Goal: Task Accomplishment & Management: Use online tool/utility

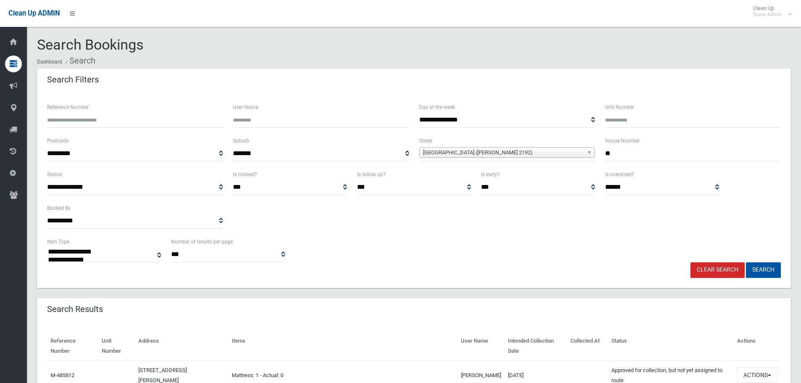
select select
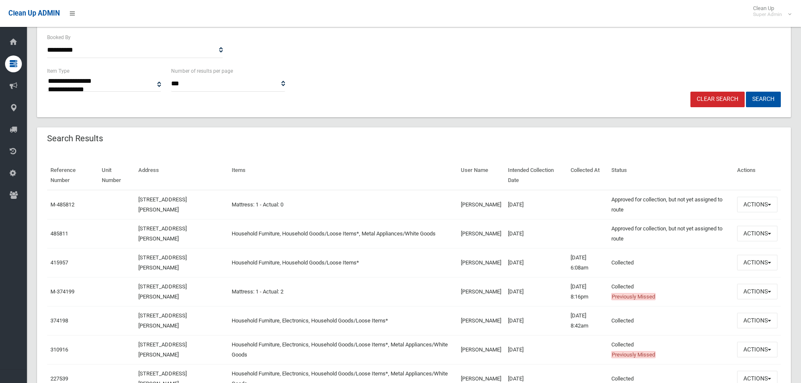
scroll to position [252, 0]
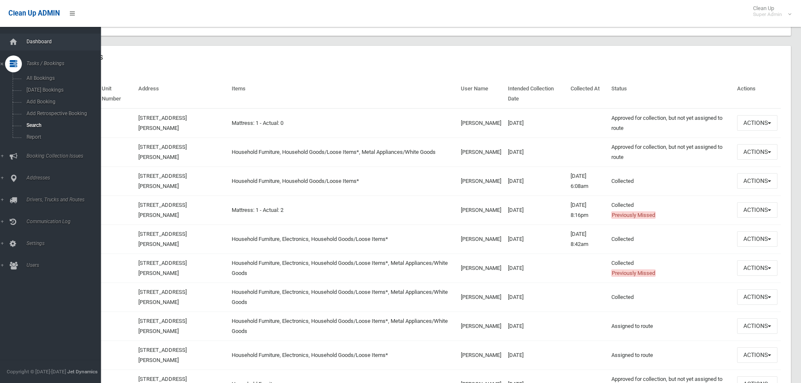
click at [42, 42] on span "Dashboard" at bounding box center [65, 42] width 83 height 6
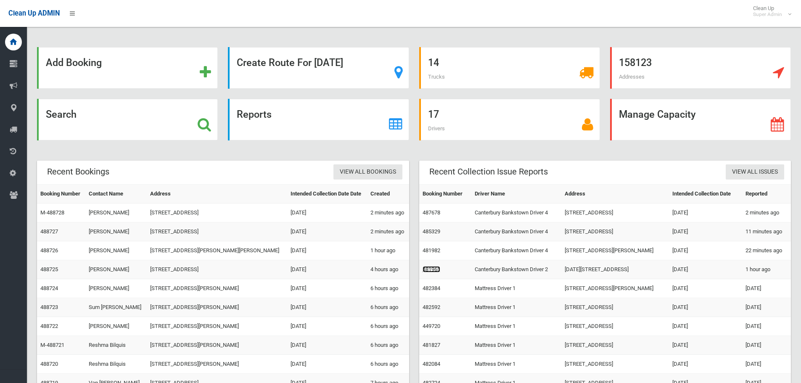
click at [432, 268] on link "481965" at bounding box center [432, 269] width 18 height 6
click at [431, 213] on link "487678" at bounding box center [432, 212] width 18 height 6
click at [427, 231] on link "485329" at bounding box center [432, 231] width 18 height 6
click at [437, 253] on link "481982" at bounding box center [432, 250] width 18 height 6
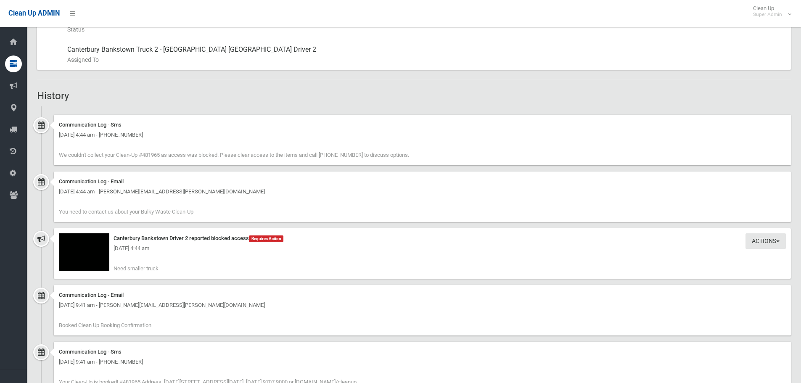
scroll to position [505, 0]
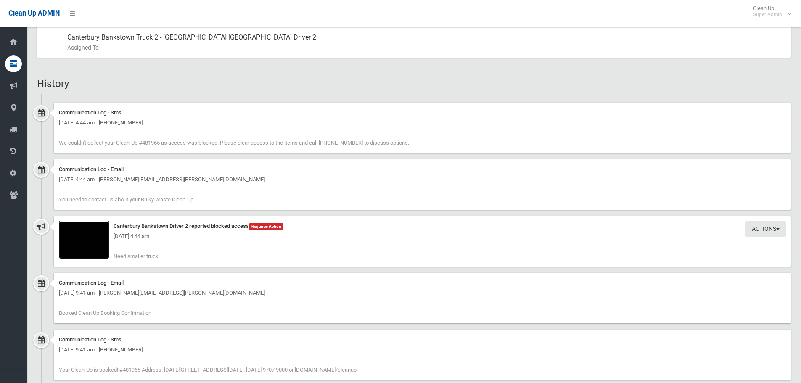
click at [103, 244] on img at bounding box center [84, 240] width 50 height 38
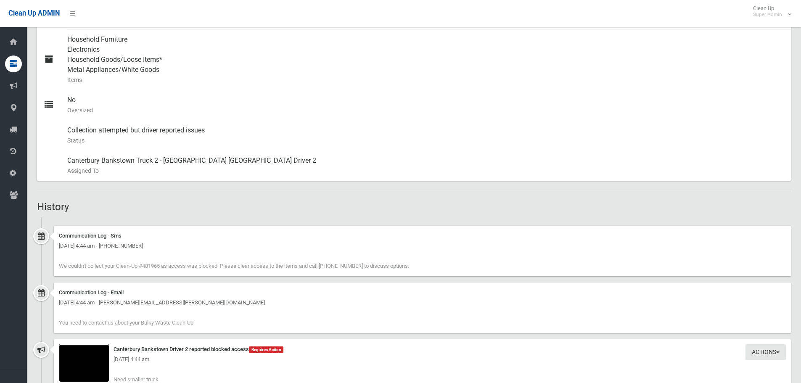
scroll to position [379, 0]
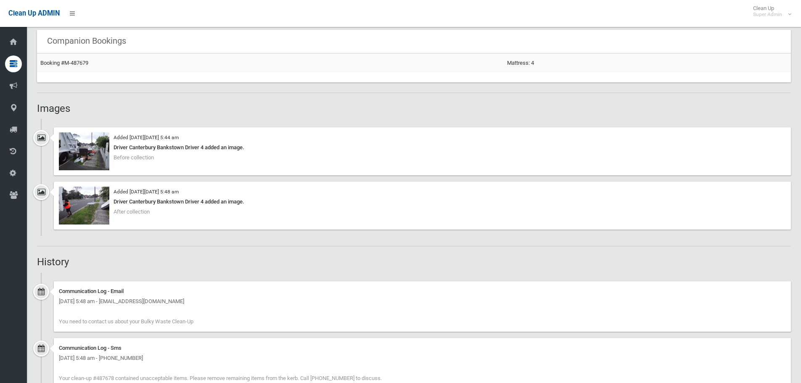
scroll to position [547, 0]
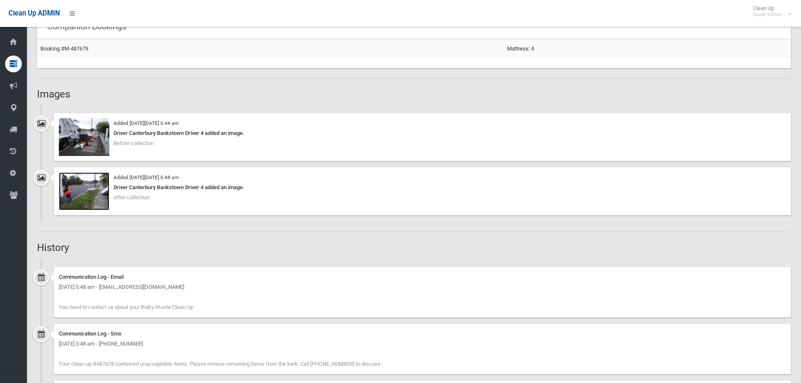
click at [82, 197] on img at bounding box center [84, 191] width 50 height 38
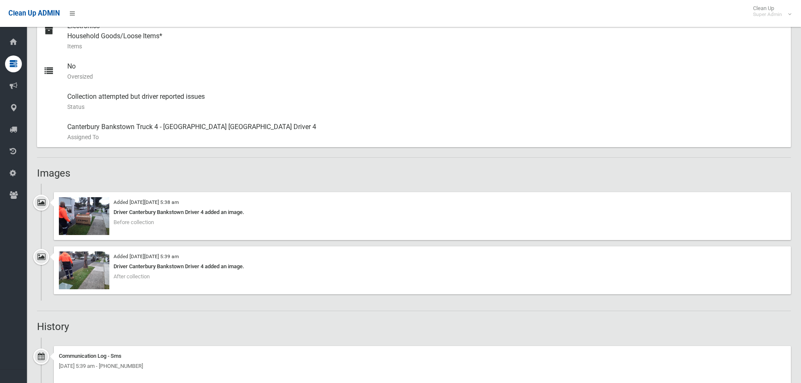
scroll to position [421, 0]
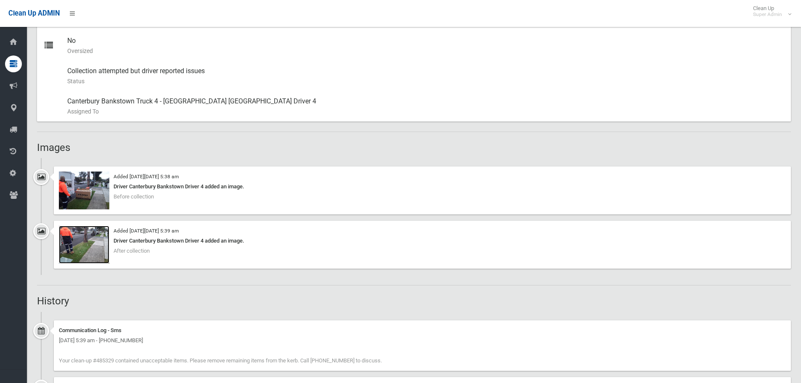
click at [94, 254] on img at bounding box center [84, 245] width 50 height 38
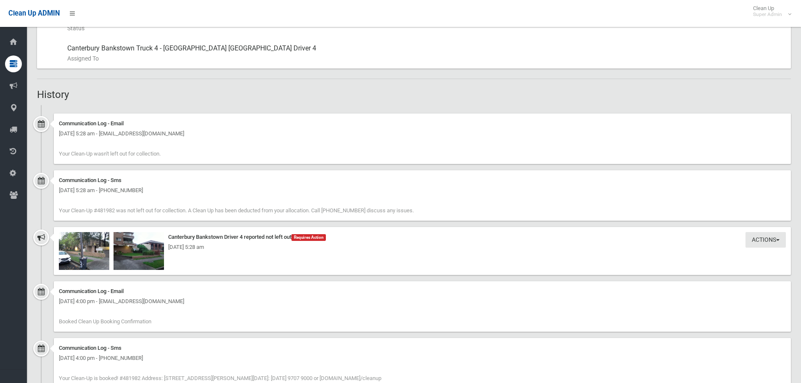
scroll to position [505, 0]
click at [136, 258] on img at bounding box center [139, 250] width 50 height 38
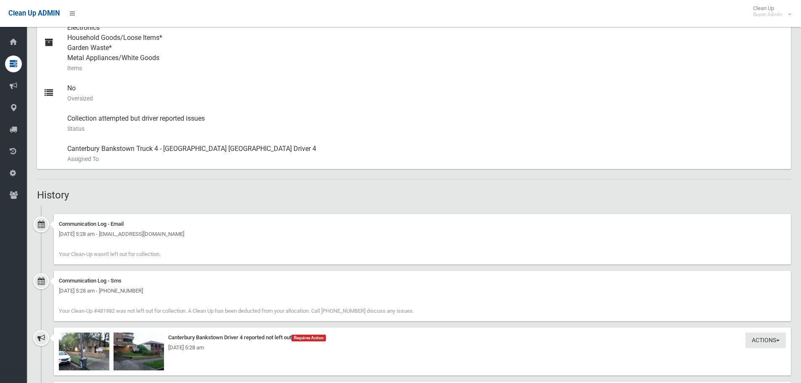
scroll to position [294, 0]
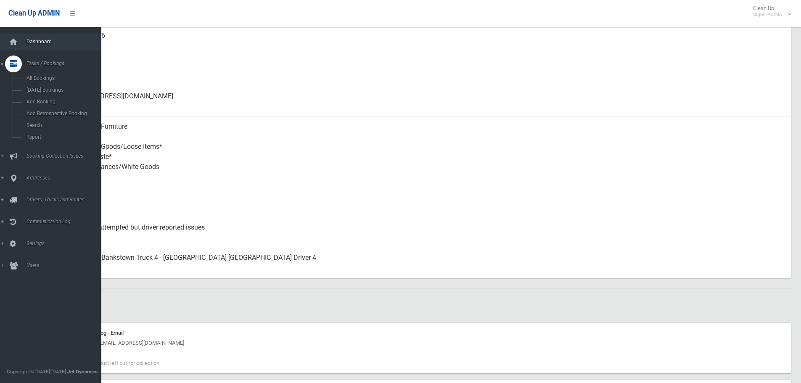
click at [27, 39] on span "Dashboard" at bounding box center [65, 42] width 83 height 6
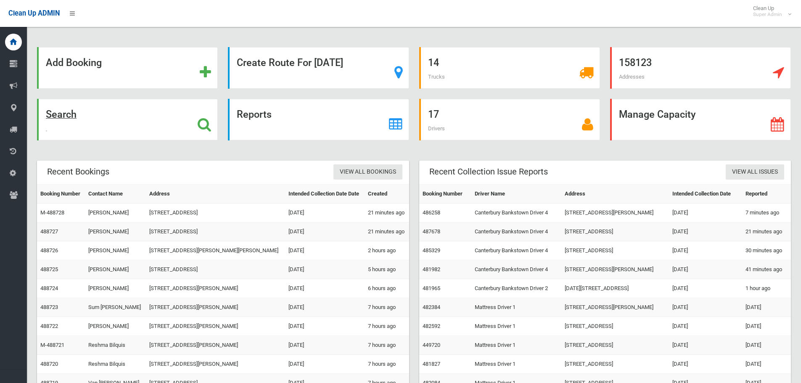
click at [204, 126] on icon at bounding box center [204, 124] width 13 height 14
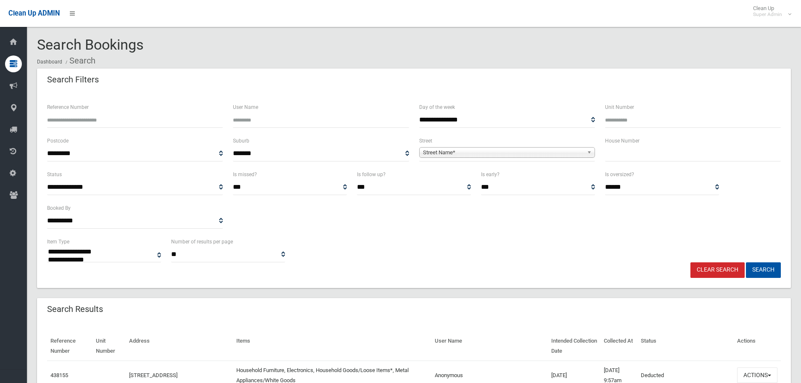
select select
click at [445, 143] on div "**********" at bounding box center [507, 149] width 176 height 26
click at [444, 151] on span "Street Name*" at bounding box center [503, 153] width 161 height 10
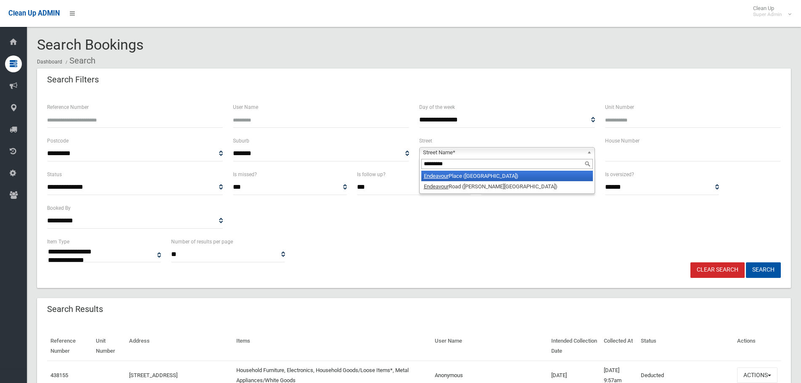
type input "*********"
drag, startPoint x: 483, startPoint y: 179, endPoint x: 630, endPoint y: 150, distance: 149.1
click at [486, 178] on li "Endeavour Place (RIVERWOOD 2210)" at bounding box center [507, 176] width 172 height 11
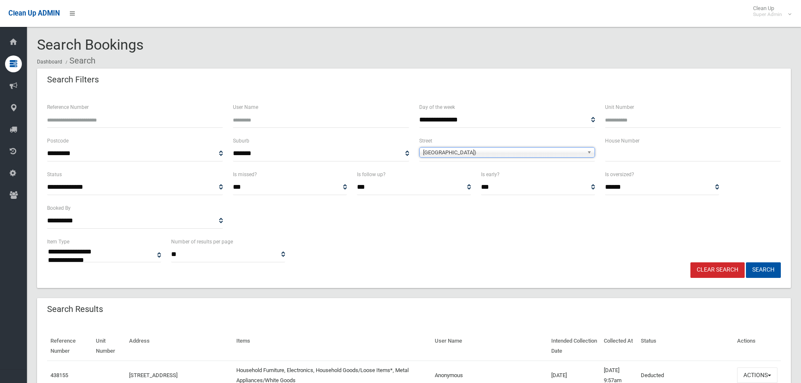
click at [629, 148] on input "text" at bounding box center [693, 154] width 176 height 16
type input "*"
click at [771, 272] on button "Search" at bounding box center [763, 270] width 35 height 16
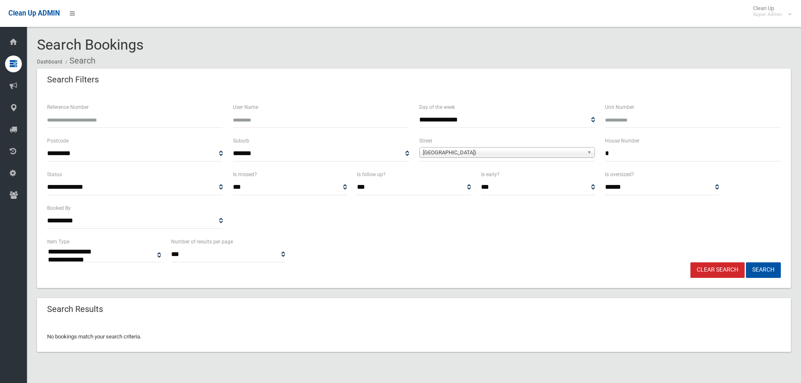
select select
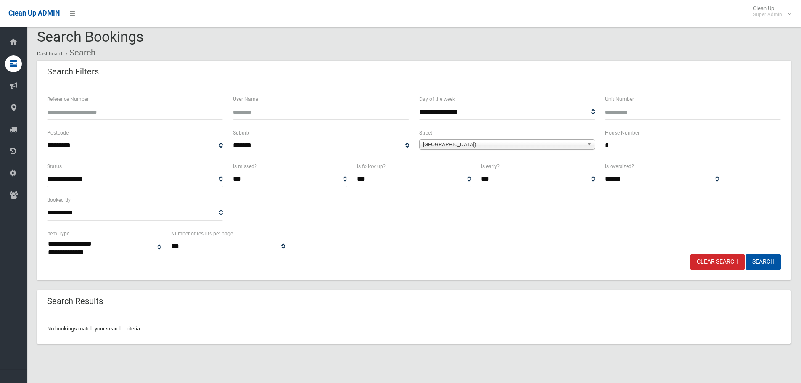
scroll to position [10, 0]
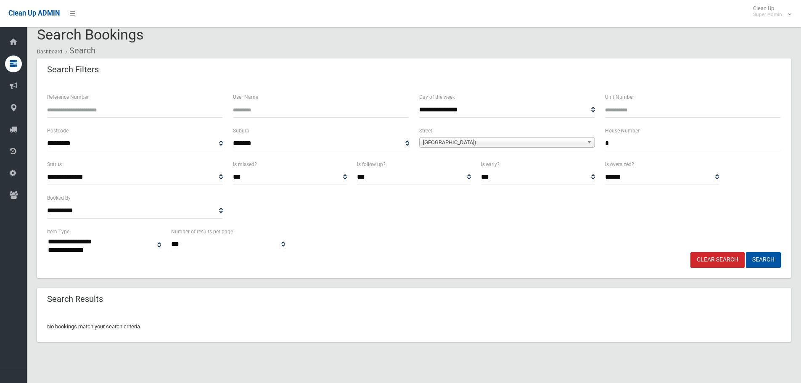
click at [611, 145] on input "*" at bounding box center [693, 144] width 176 height 16
click at [763, 260] on button "Search" at bounding box center [763, 260] width 35 height 16
click at [763, 262] on button "Search" at bounding box center [763, 260] width 35 height 16
click at [765, 261] on button "Search" at bounding box center [763, 260] width 35 height 16
click at [714, 262] on link "Clear Search" at bounding box center [718, 260] width 54 height 16
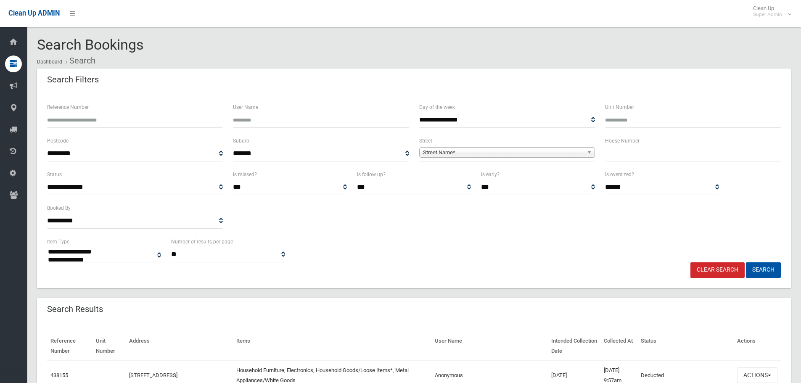
select select
click at [628, 154] on input "text" at bounding box center [693, 154] width 176 height 16
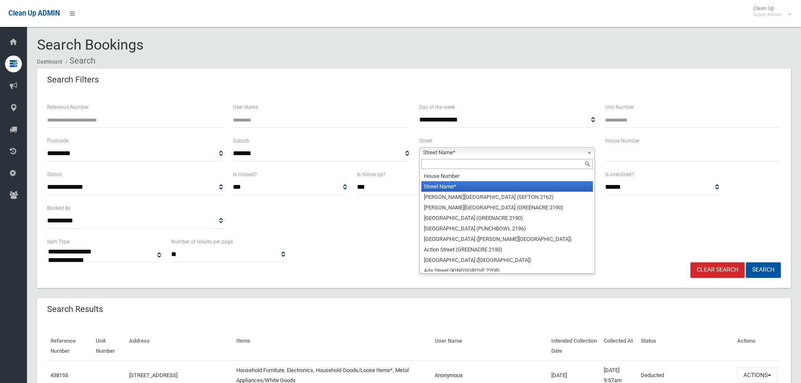
click at [434, 151] on span "Street Name*" at bounding box center [503, 153] width 161 height 10
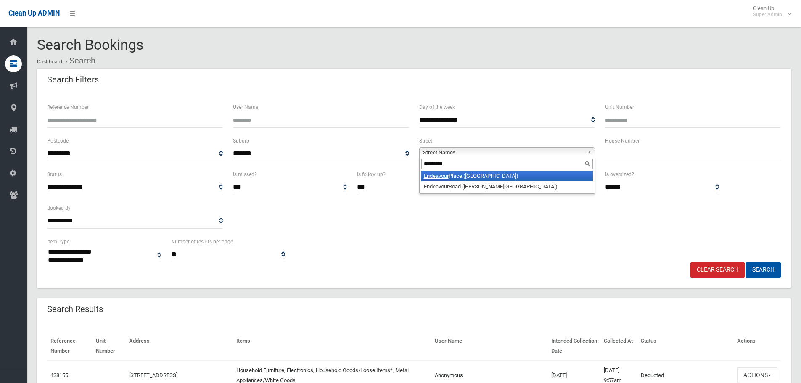
type input "*********"
click at [450, 178] on li "Endeavour Place (RIVERWOOD 2210)" at bounding box center [507, 176] width 172 height 11
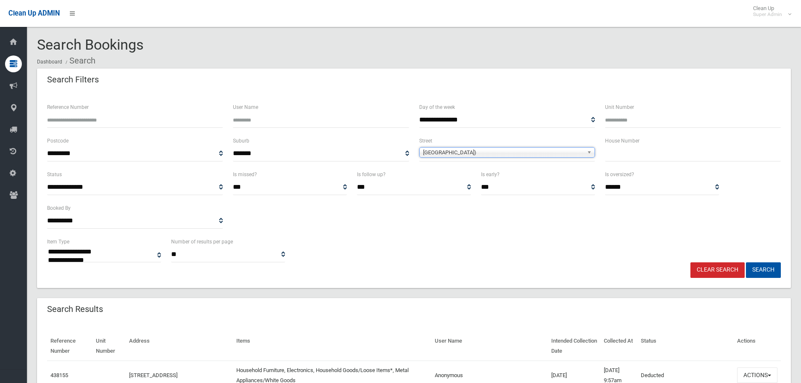
click at [632, 151] on input "text" at bounding box center [693, 154] width 176 height 16
type input "**"
click at [746, 262] on button "Search" at bounding box center [763, 270] width 35 height 16
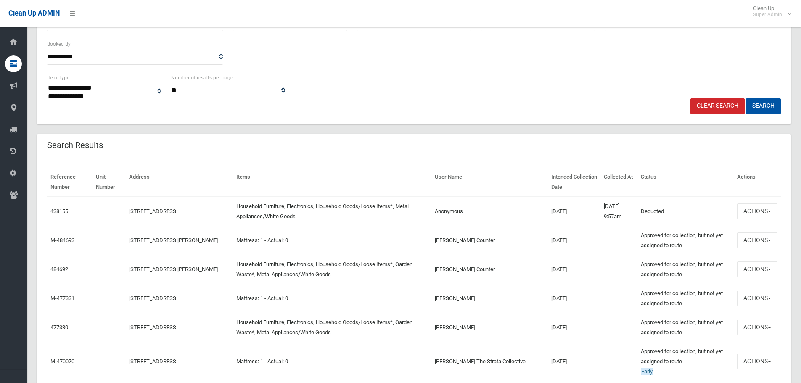
scroll to position [168, 0]
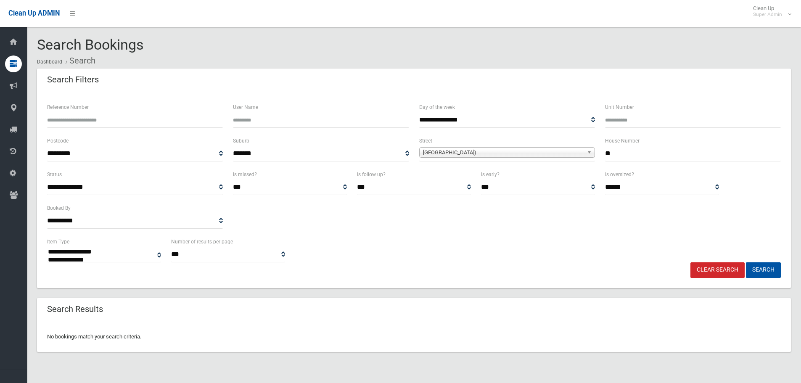
select select
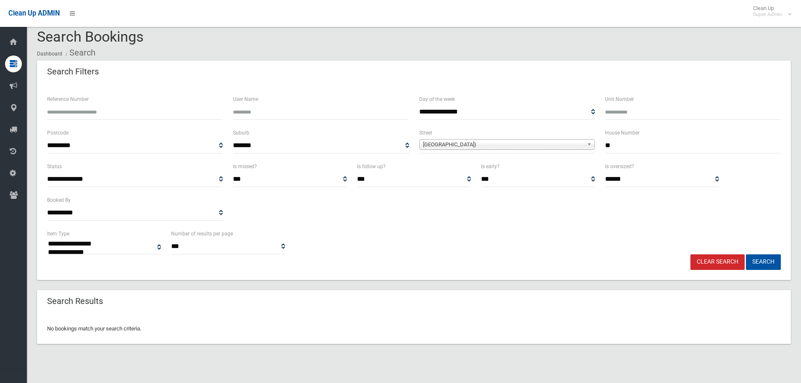
scroll to position [10, 0]
